Goal: Task Accomplishment & Management: Complete application form

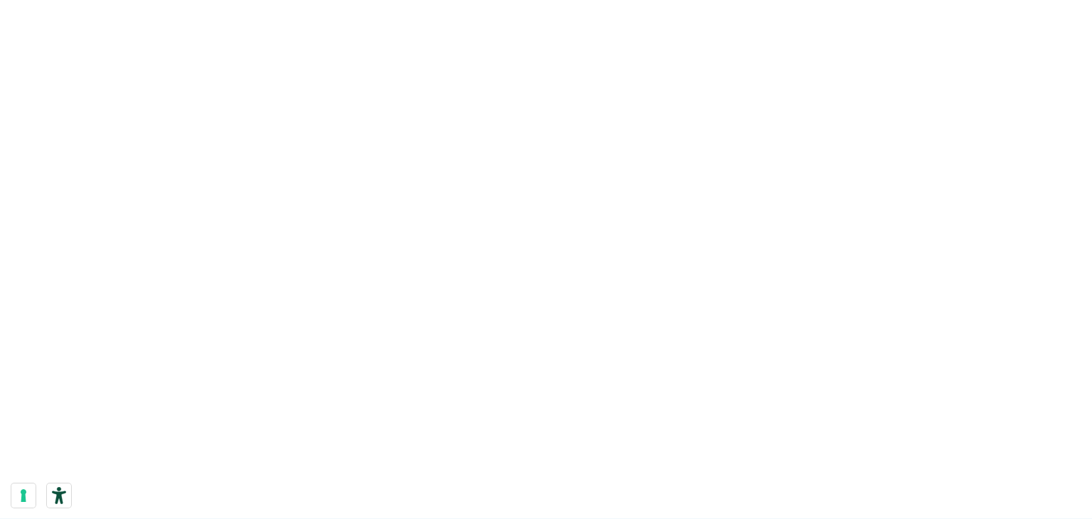
scroll to position [498, 0]
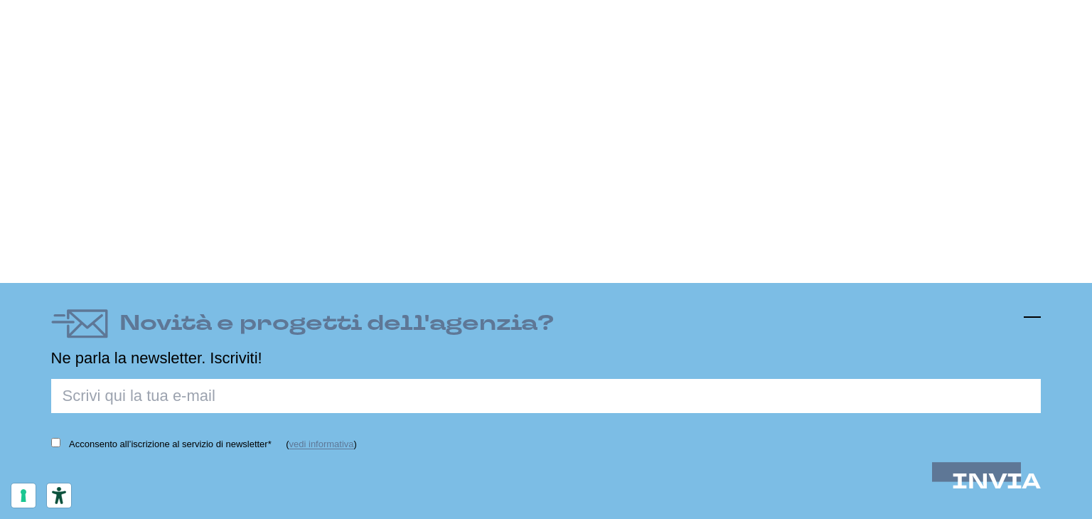
click at [1035, 315] on icon at bounding box center [1032, 317] width 17 height 17
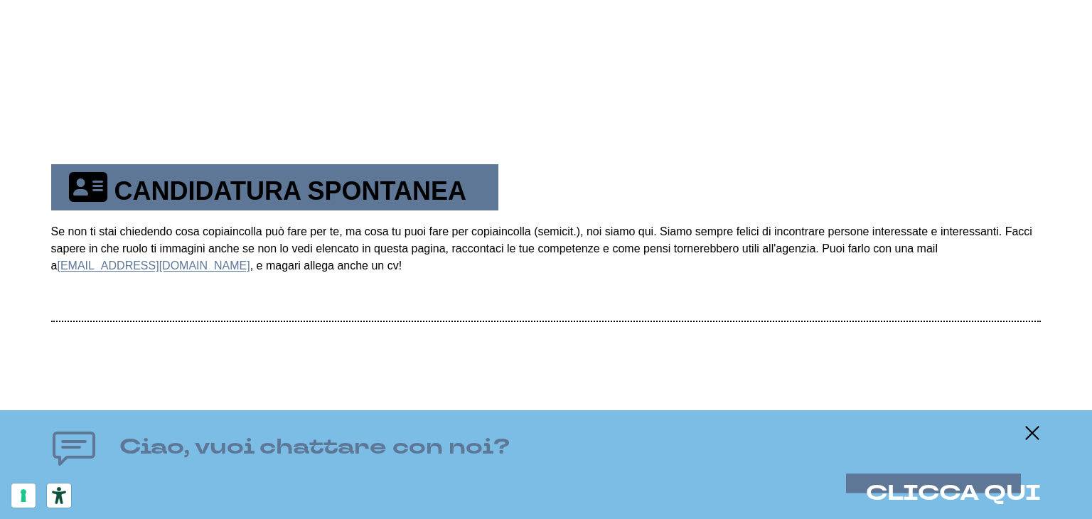
scroll to position [873, 0]
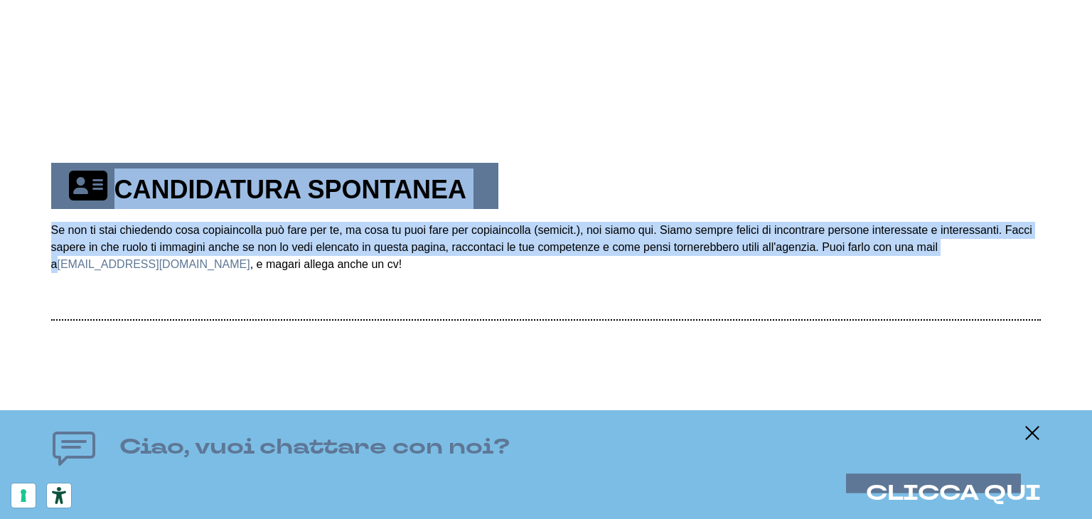
drag, startPoint x: 43, startPoint y: 267, endPoint x: 94, endPoint y: 264, distance: 50.6
click at [91, 305] on td "Se non ti stai chiedendo cosa copiaincolla può fare per te, ma cosa tu puoi far…" at bounding box center [546, 264] width 991 height 110
drag, startPoint x: 42, startPoint y: 267, endPoint x: 65, endPoint y: 271, distance: 23.0
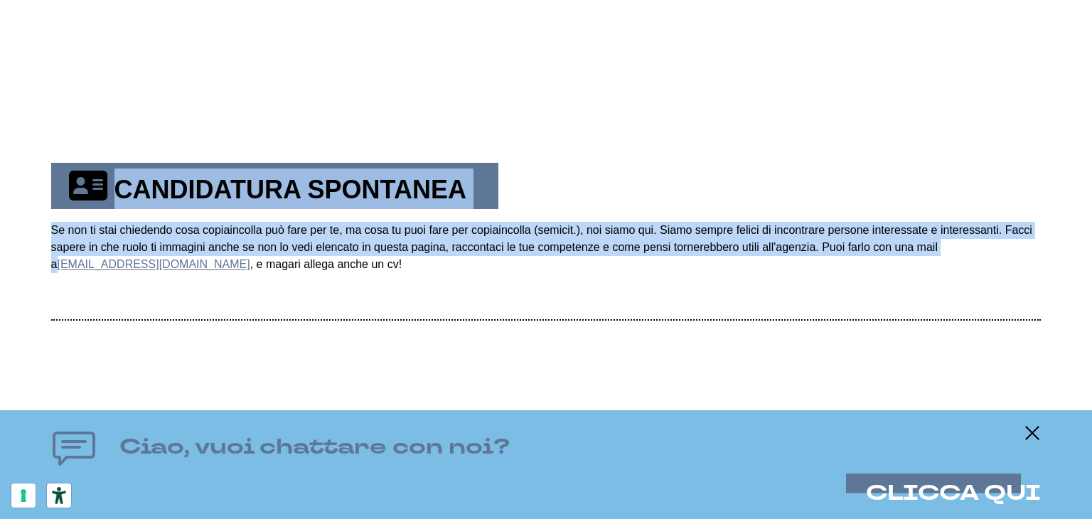
click at [70, 288] on td "Se non ti stai chiedendo cosa copiaincolla può fare per te, ma cosa tu puoi far…" at bounding box center [546, 264] width 991 height 110
drag, startPoint x: 155, startPoint y: 294, endPoint x: 165, endPoint y: 277, distance: 19.8
click at [156, 293] on td "Se non ti stai chiedendo cosa copiaincolla può fare per te, ma cosa tu puoi far…" at bounding box center [546, 264] width 991 height 110
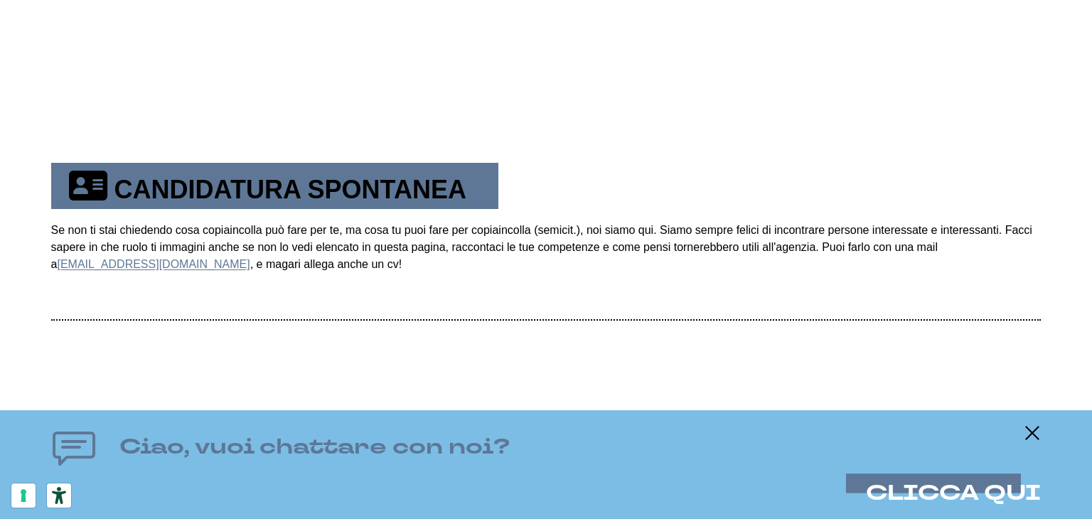
click at [171, 272] on td "Se non ti stai chiedendo cosa copiaincolla può fare per te, ma cosa tu puoi far…" at bounding box center [546, 264] width 991 height 110
drag, startPoint x: 166, startPoint y: 265, endPoint x: 146, endPoint y: 265, distance: 19.9
click at [146, 265] on td "Se non ti stai chiedendo cosa copiaincolla può fare per te, ma cosa tu puoi far…" at bounding box center [546, 264] width 991 height 110
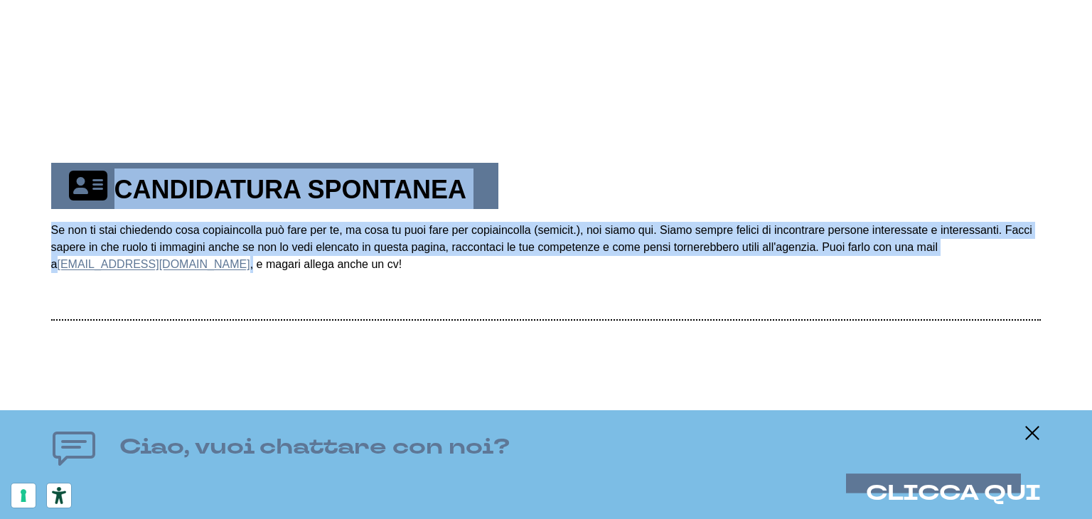
drag, startPoint x: 165, startPoint y: 265, endPoint x: 35, endPoint y: 278, distance: 130.8
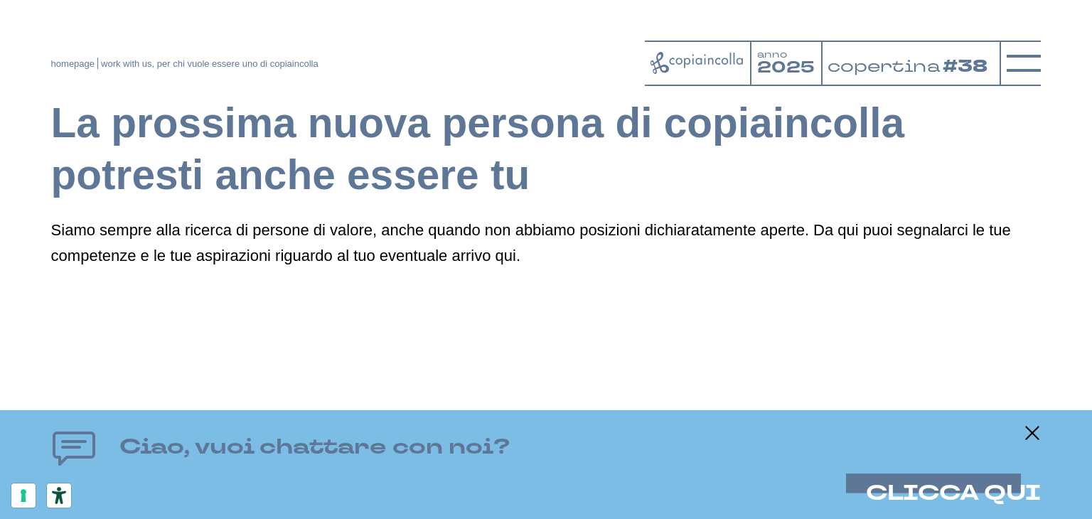
scroll to position [72, 0]
